Goal: Task Accomplishment & Management: Manage account settings

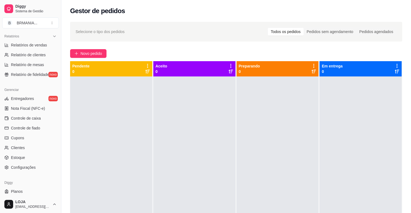
scroll to position [180, 0]
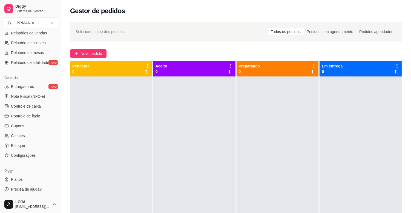
click at [64, 136] on div "Selecione o tipo dos pedidos Todos os pedidos Pedidos sem agendamento Pedidos a…" at bounding box center [235, 150] width 349 height 263
click at [28, 107] on span "Controle de caixa" at bounding box center [26, 106] width 30 height 5
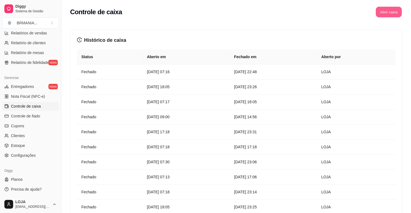
click at [382, 13] on button "Abrir caixa" at bounding box center [388, 12] width 26 height 11
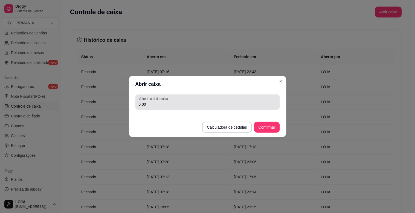
click at [171, 103] on input "0,00" at bounding box center [208, 104] width 138 height 5
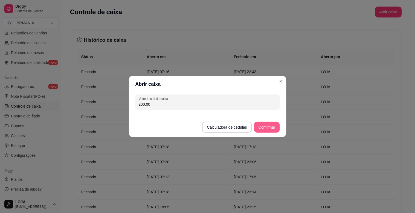
type input "200,00"
click at [276, 124] on button "Confirmar" at bounding box center [266, 127] width 25 height 11
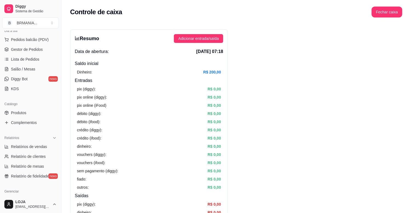
scroll to position [64, 0]
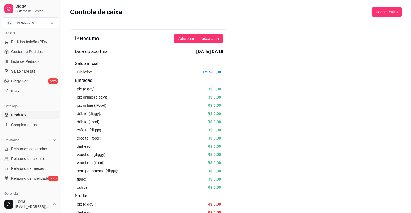
click at [25, 115] on span "Produtos" at bounding box center [18, 114] width 15 height 5
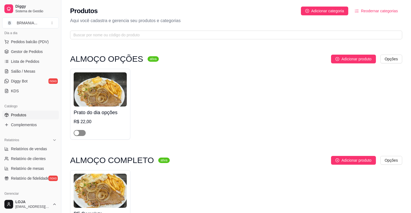
click at [80, 133] on span "button" at bounding box center [80, 133] width 12 height 6
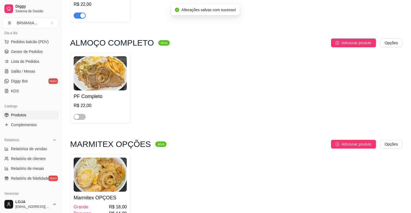
scroll to position [151, 0]
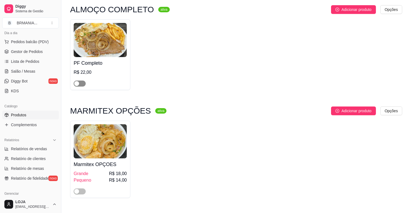
click at [82, 84] on span "button" at bounding box center [80, 84] width 12 height 6
click at [83, 191] on span "button" at bounding box center [80, 192] width 12 height 6
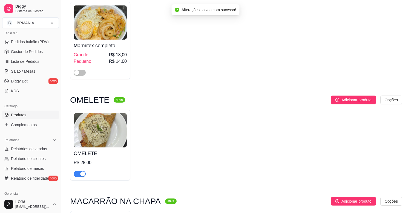
scroll to position [403, 0]
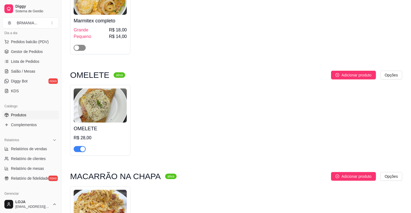
click at [80, 49] on button "button" at bounding box center [80, 48] width 12 height 6
click at [81, 150] on div "button" at bounding box center [82, 149] width 5 height 5
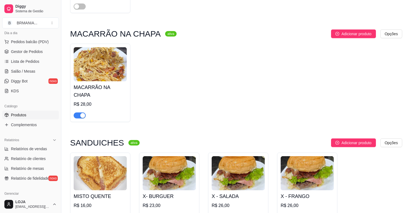
scroll to position [554, 0]
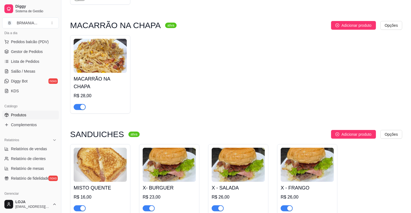
click at [80, 105] on div "button" at bounding box center [82, 107] width 5 height 5
click at [82, 206] on div "button" at bounding box center [82, 208] width 5 height 5
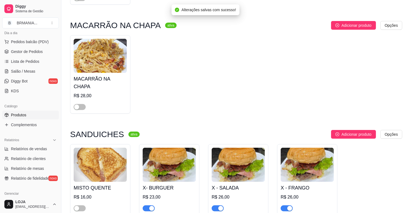
click at [150, 206] on div "button" at bounding box center [151, 208] width 5 height 5
click at [218, 206] on button "button" at bounding box center [217, 209] width 12 height 6
click at [286, 206] on button "button" at bounding box center [286, 209] width 12 height 6
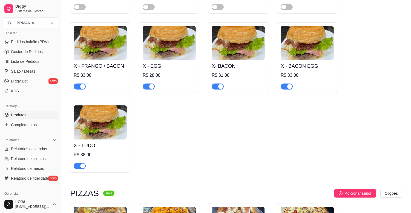
scroll to position [773, 0]
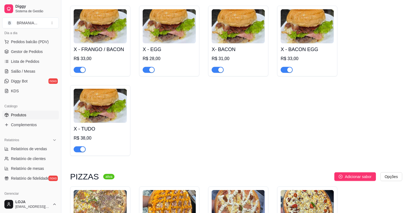
click at [289, 68] on div "button" at bounding box center [289, 70] width 5 height 5
click at [222, 68] on div "button" at bounding box center [220, 70] width 5 height 5
click at [152, 68] on div "button" at bounding box center [151, 70] width 5 height 5
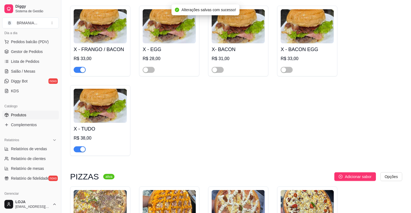
click at [82, 68] on div "button" at bounding box center [82, 70] width 5 height 5
click at [83, 147] on div "button" at bounding box center [82, 149] width 5 height 5
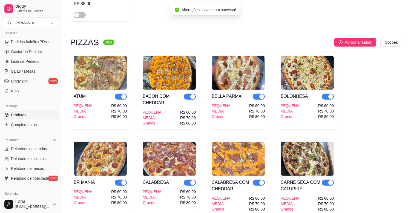
scroll to position [949, 0]
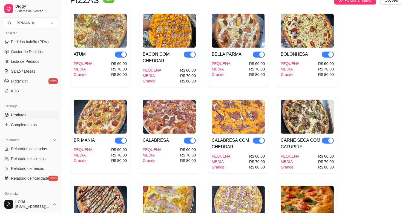
click at [329, 52] on div "button" at bounding box center [330, 54] width 5 height 5
click at [262, 52] on div "button" at bounding box center [261, 54] width 5 height 5
click at [190, 52] on div "button" at bounding box center [192, 54] width 5 height 5
click at [123, 52] on div "button" at bounding box center [123, 54] width 5 height 5
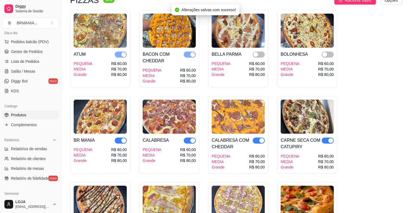
click at [125, 138] on div "button" at bounding box center [123, 140] width 5 height 5
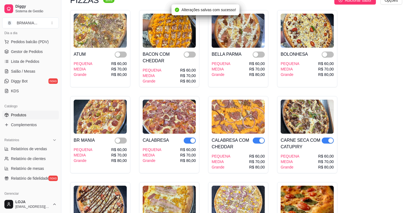
click at [192, 138] on div "button" at bounding box center [192, 140] width 5 height 5
click at [263, 138] on div "button" at bounding box center [261, 140] width 5 height 5
click at [330, 138] on div "button" at bounding box center [330, 140] width 5 height 5
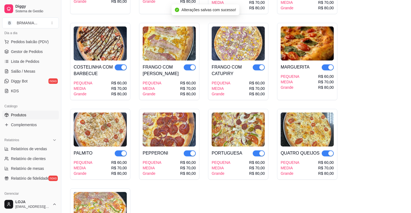
scroll to position [1134, 0]
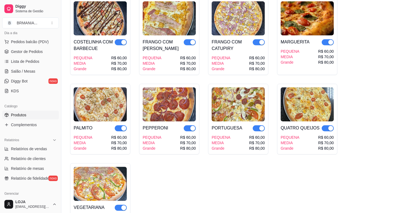
drag, startPoint x: 327, startPoint y: 36, endPoint x: 330, endPoint y: 35, distance: 3.7
click at [330, 39] on button "button" at bounding box center [327, 42] width 12 height 6
click at [258, 39] on span "button" at bounding box center [258, 42] width 12 height 6
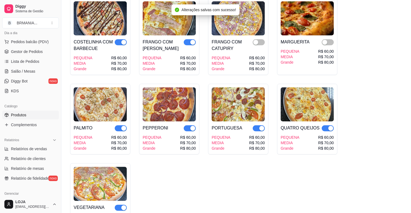
drag, startPoint x: 190, startPoint y: 38, endPoint x: 179, endPoint y: 38, distance: 11.2
click at [190, 40] on div "button" at bounding box center [192, 42] width 5 height 5
click at [123, 40] on div "button" at bounding box center [123, 42] width 5 height 5
click at [125, 126] on div "button" at bounding box center [123, 128] width 5 height 5
click at [189, 126] on button "button" at bounding box center [190, 129] width 12 height 6
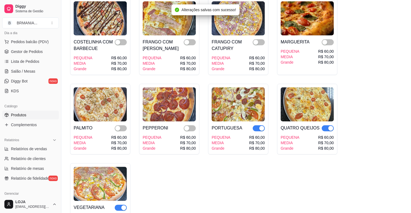
click at [262, 126] on div "button" at bounding box center [261, 128] width 5 height 5
click at [332, 126] on div "button" at bounding box center [330, 128] width 5 height 5
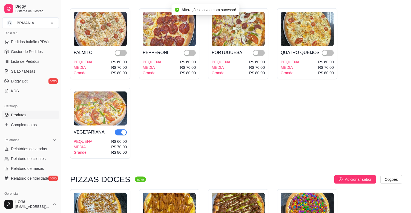
scroll to position [1235, 0]
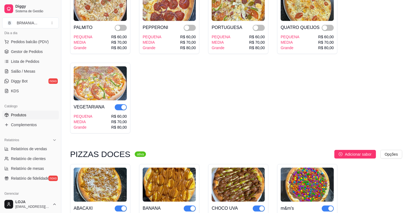
click at [119, 104] on span "button" at bounding box center [121, 107] width 12 height 6
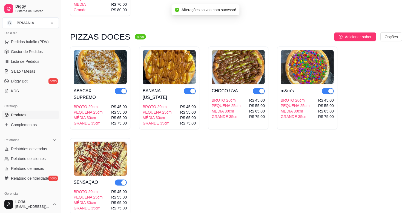
scroll to position [1361, 0]
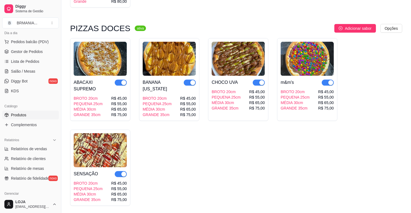
click at [332, 80] on div "button" at bounding box center [330, 82] width 5 height 5
click at [255, 80] on span "button" at bounding box center [258, 83] width 12 height 6
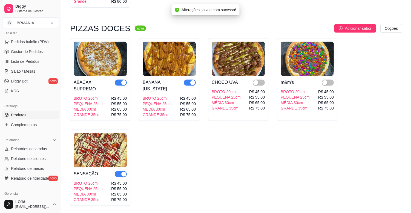
click at [190, 80] on button "button" at bounding box center [190, 83] width 12 height 6
click at [123, 80] on div "button" at bounding box center [123, 82] width 5 height 5
click at [124, 172] on div "button" at bounding box center [123, 174] width 5 height 5
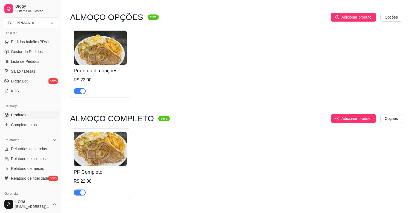
scroll to position [25, 0]
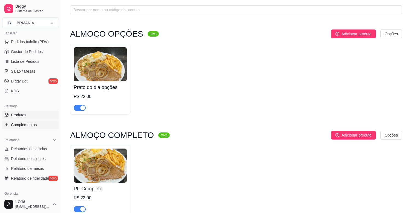
click at [33, 123] on span "Complementos" at bounding box center [24, 124] width 26 height 5
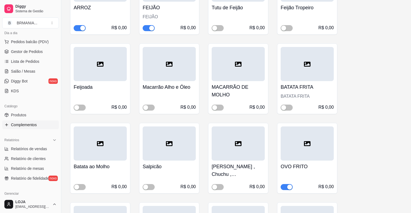
scroll to position [152, 0]
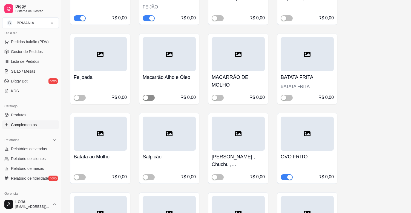
click at [151, 97] on span "button" at bounding box center [149, 98] width 12 height 6
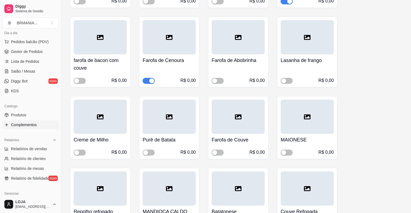
scroll to position [342, 0]
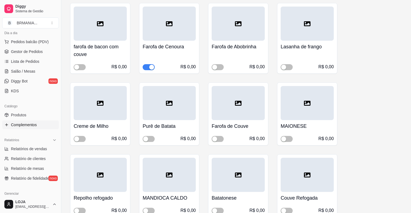
click at [153, 64] on span "button" at bounding box center [149, 67] width 12 height 6
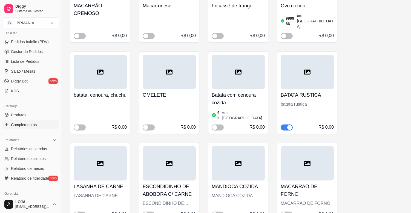
scroll to position [707, 0]
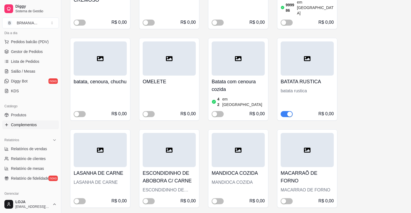
click at [288, 111] on button "button" at bounding box center [286, 114] width 12 height 6
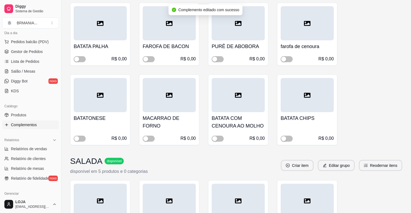
scroll to position [1002, 0]
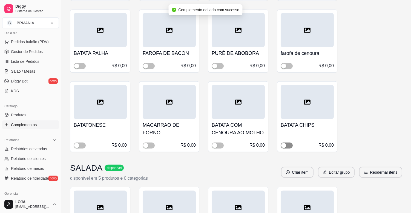
click at [287, 143] on span "button" at bounding box center [286, 146] width 12 height 6
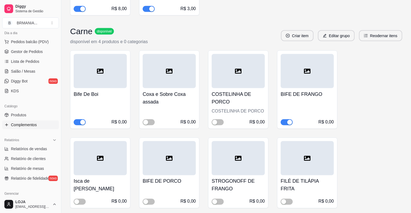
scroll to position [1675, 0]
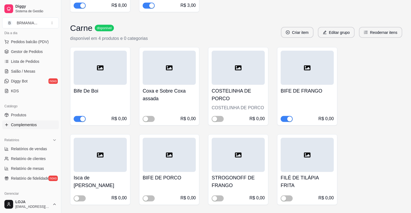
click at [285, 116] on span "button" at bounding box center [286, 119] width 12 height 6
click at [222, 196] on span "button" at bounding box center [217, 199] width 12 height 6
